Goal: Task Accomplishment & Management: Manage account settings

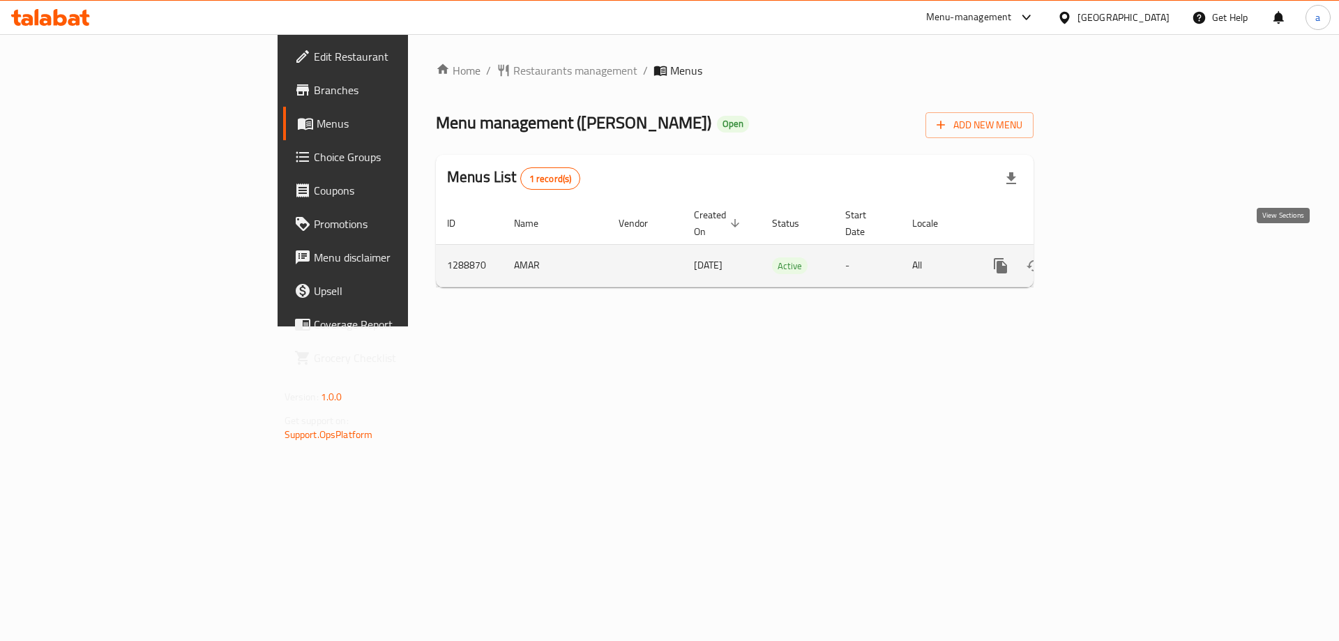
click at [1109, 257] on icon "enhanced table" at bounding box center [1100, 265] width 17 height 17
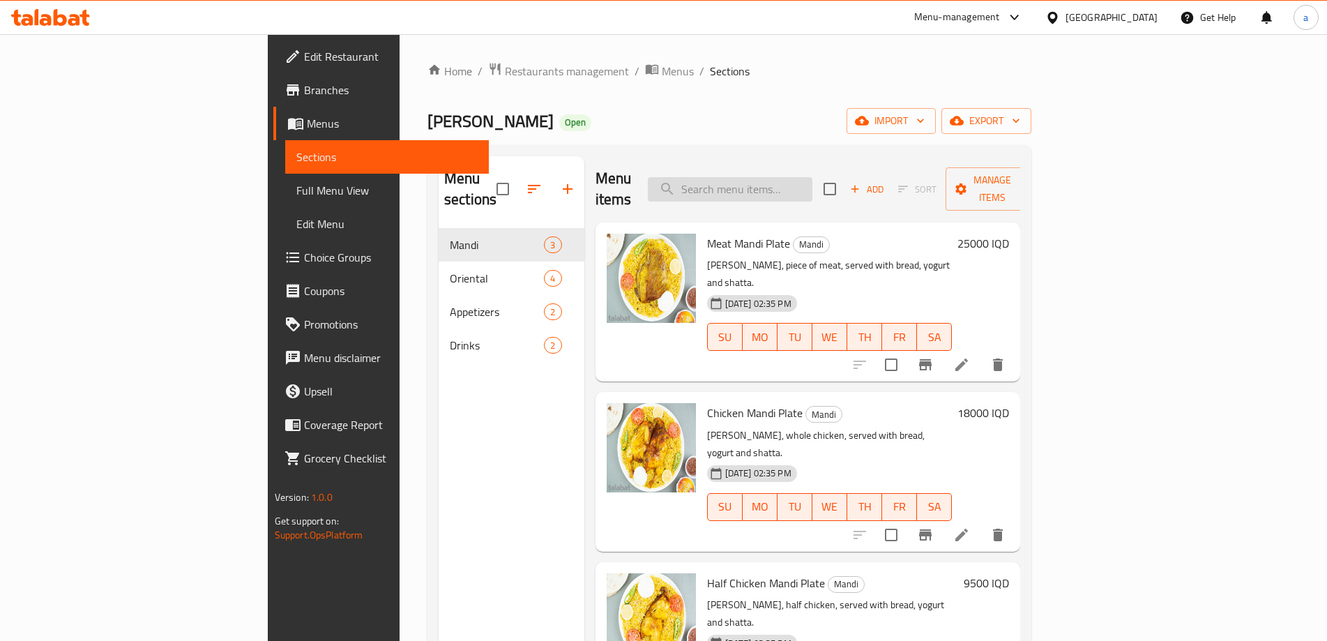
click at [772, 180] on input "search" at bounding box center [730, 189] width 165 height 24
paste input "full and half chicken mandi"
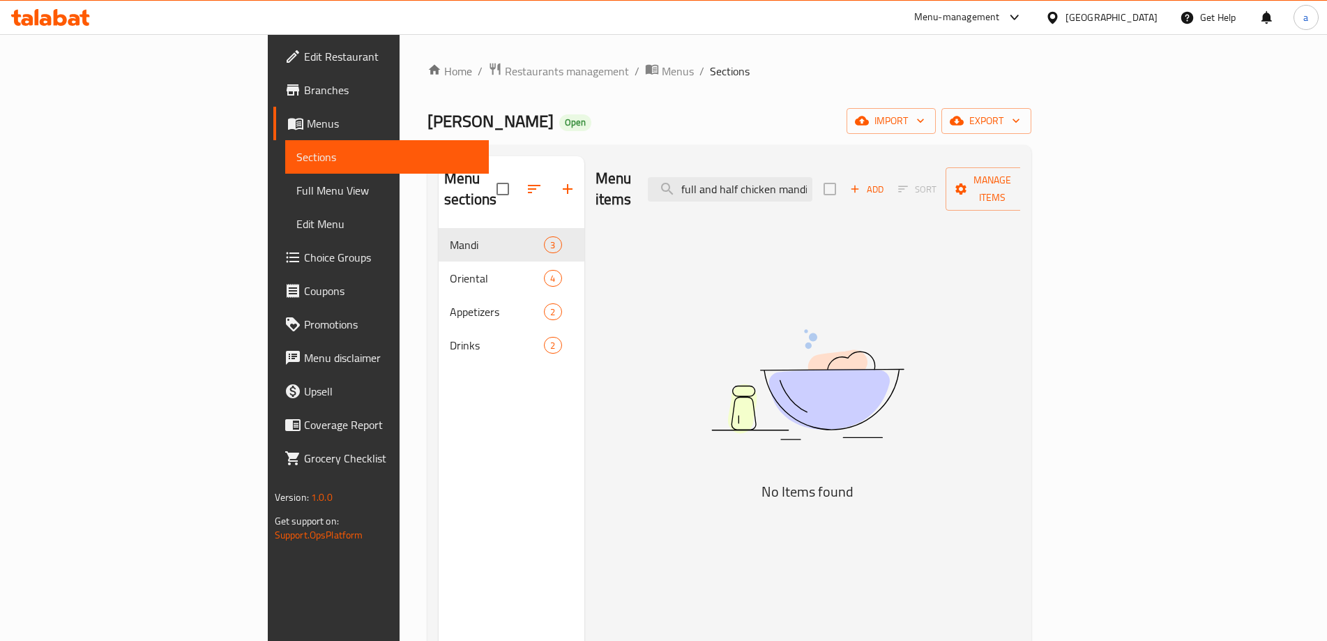
drag, startPoint x: 811, startPoint y: 183, endPoint x: 715, endPoint y: 178, distance: 97.0
click at [715, 178] on div "Menu items full and half chicken mandi Add Sort Manage items" at bounding box center [807, 189] width 425 height 66
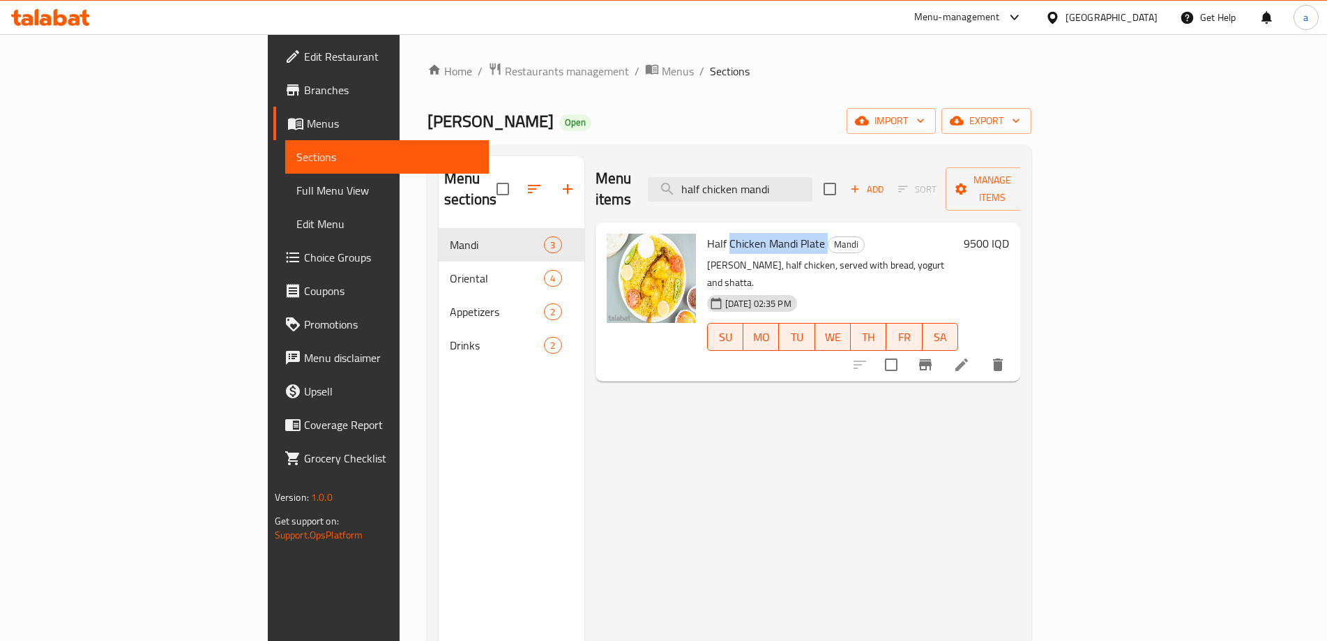
drag, startPoint x: 663, startPoint y: 224, endPoint x: 758, endPoint y: 225, distance: 94.8
click at [758, 234] on h6 "Half Chicken Mandi Plate Mandi" at bounding box center [833, 244] width 252 height 20
copy h6 "Chicken Mandi Plate"
drag, startPoint x: 694, startPoint y: 174, endPoint x: 550, endPoint y: 180, distance: 144.4
click at [595, 180] on div "Menu items half chicken mandi Add Sort Manage items" at bounding box center [807, 189] width 425 height 66
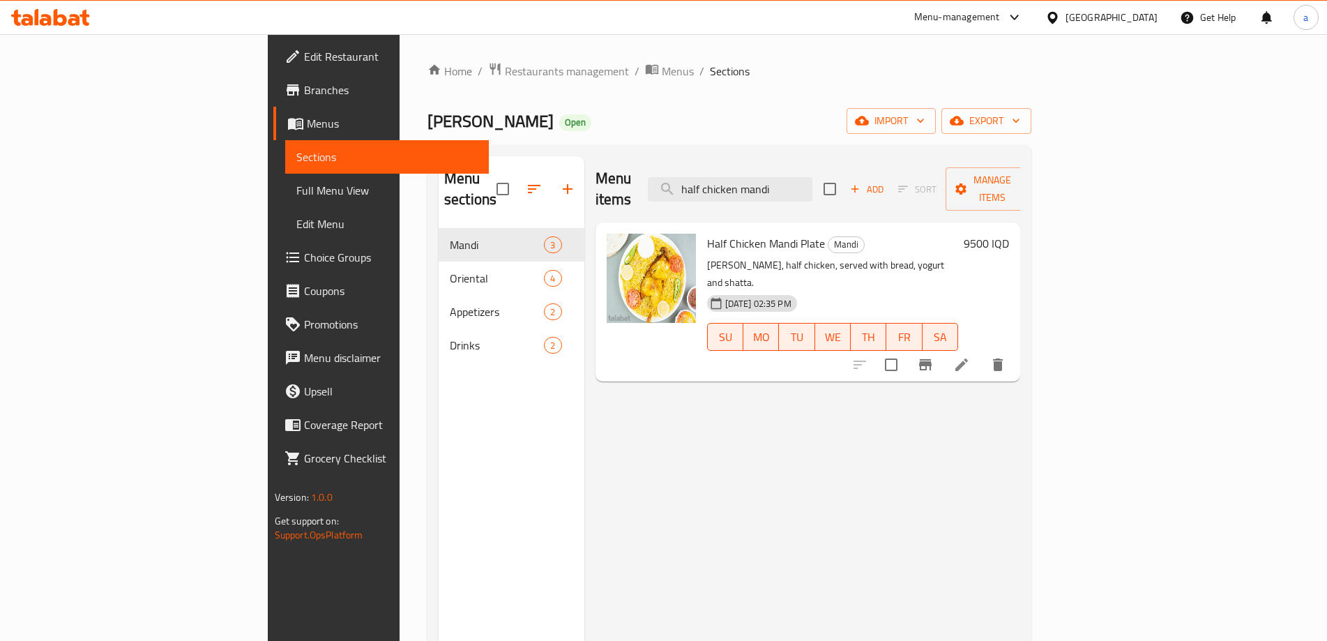
paste input "Chicken Mandi Plate"
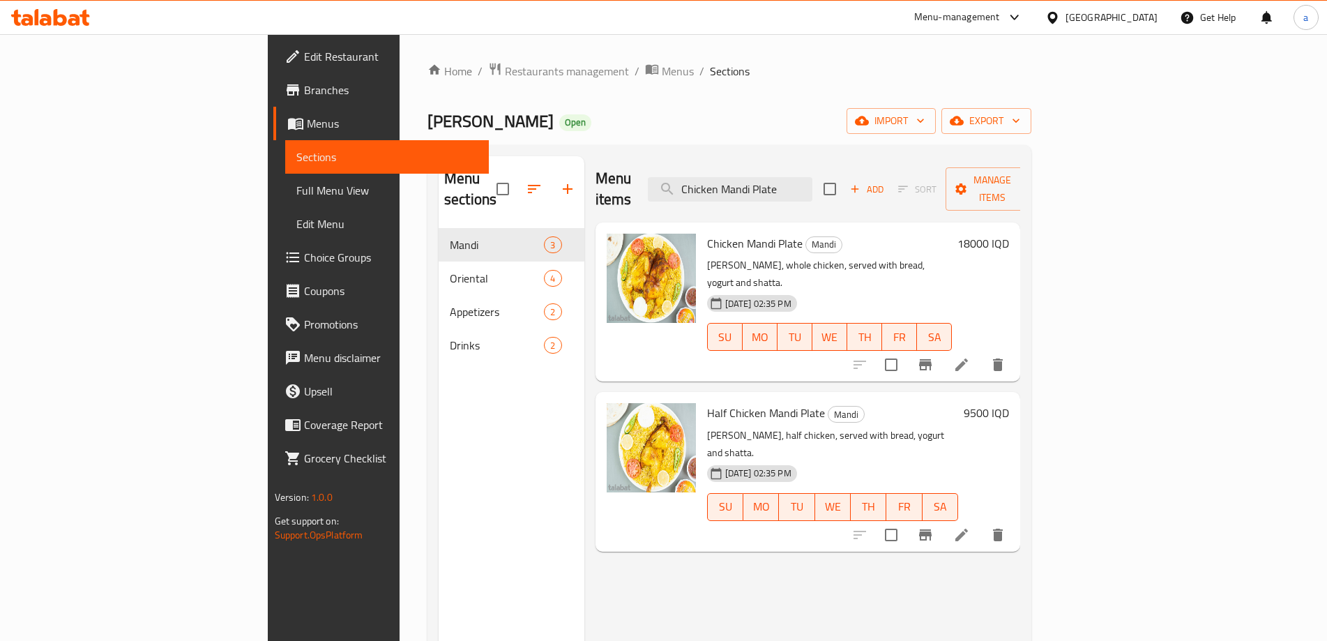
type input "Chicken Mandi Plate"
click at [304, 90] on span "Branches" at bounding box center [391, 90] width 174 height 17
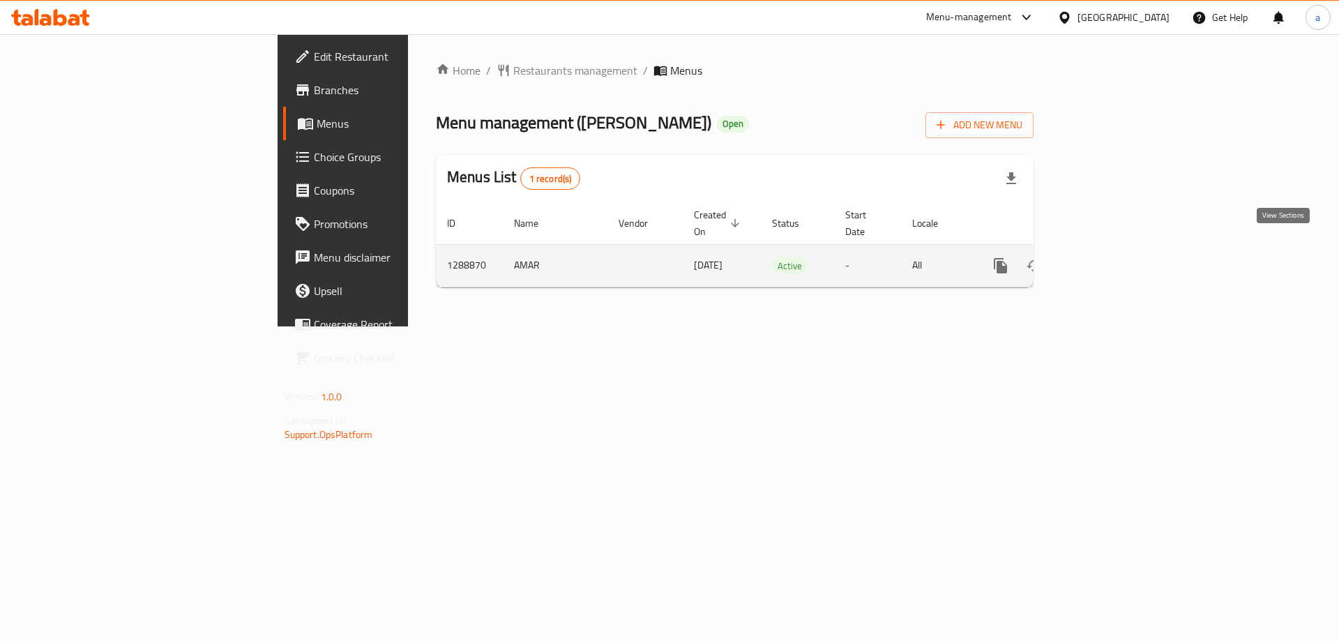
click at [1118, 250] on link "enhanced table" at bounding box center [1100, 265] width 33 height 33
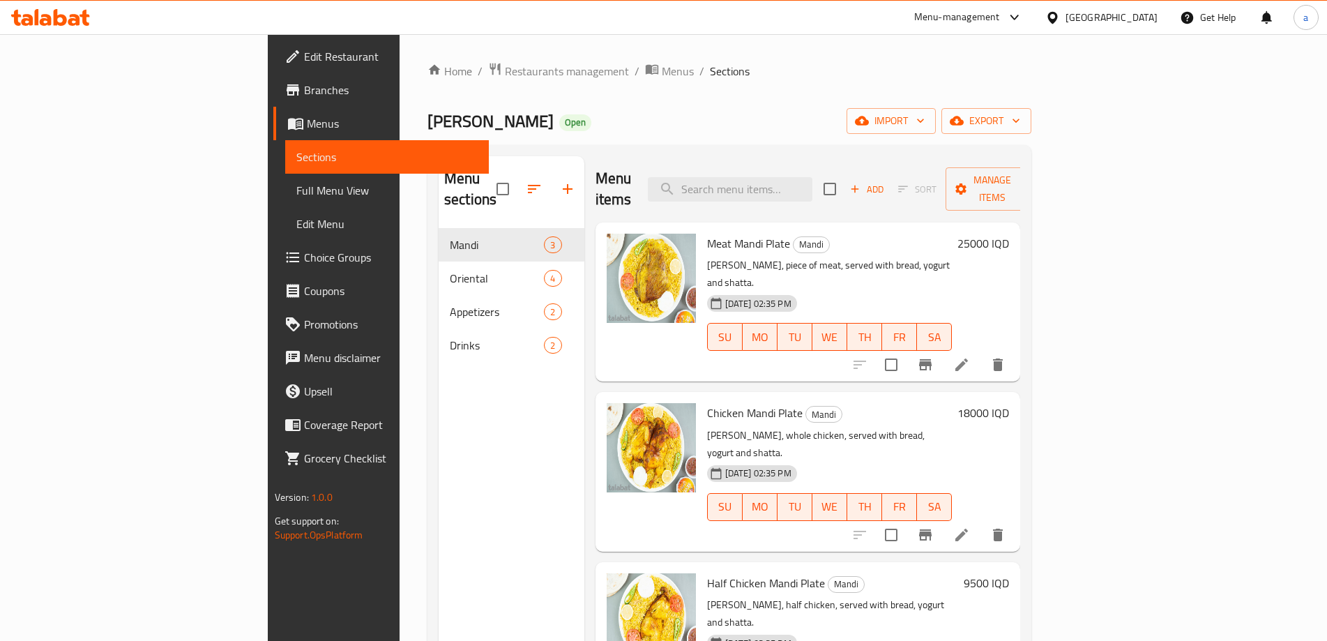
click at [70, 16] on icon at bounding box center [74, 20] width 12 height 12
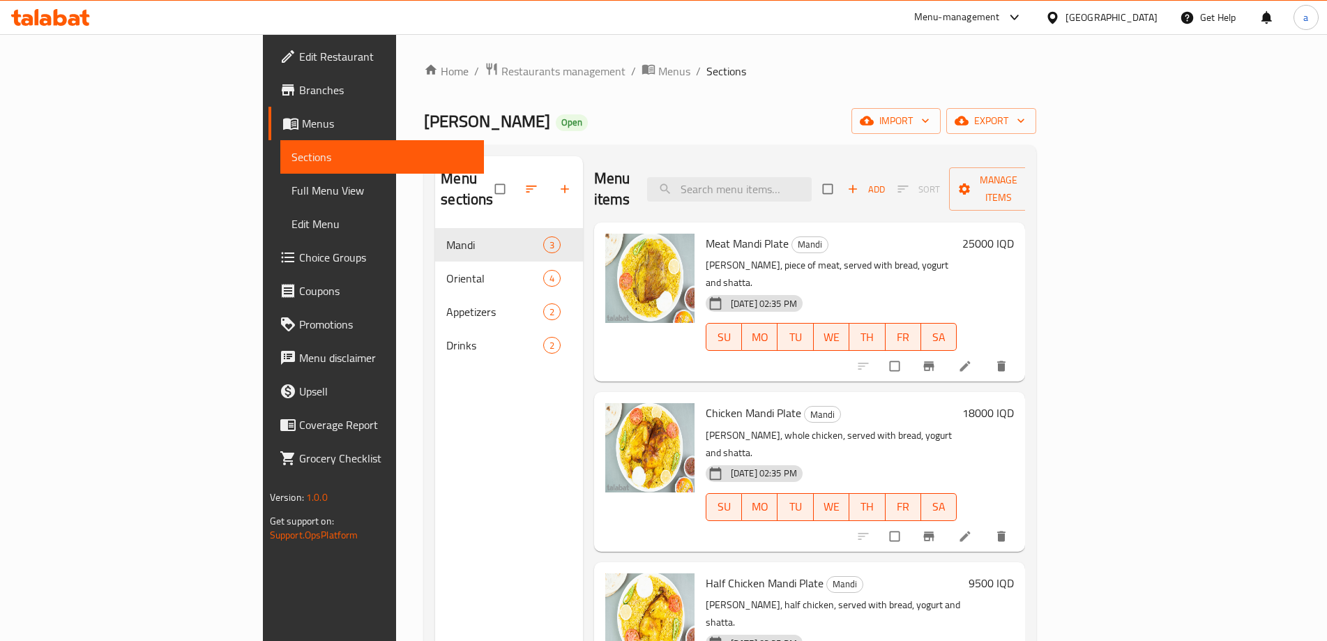
click at [299, 92] on span "Branches" at bounding box center [386, 90] width 174 height 17
